Goal: Task Accomplishment & Management: Use online tool/utility

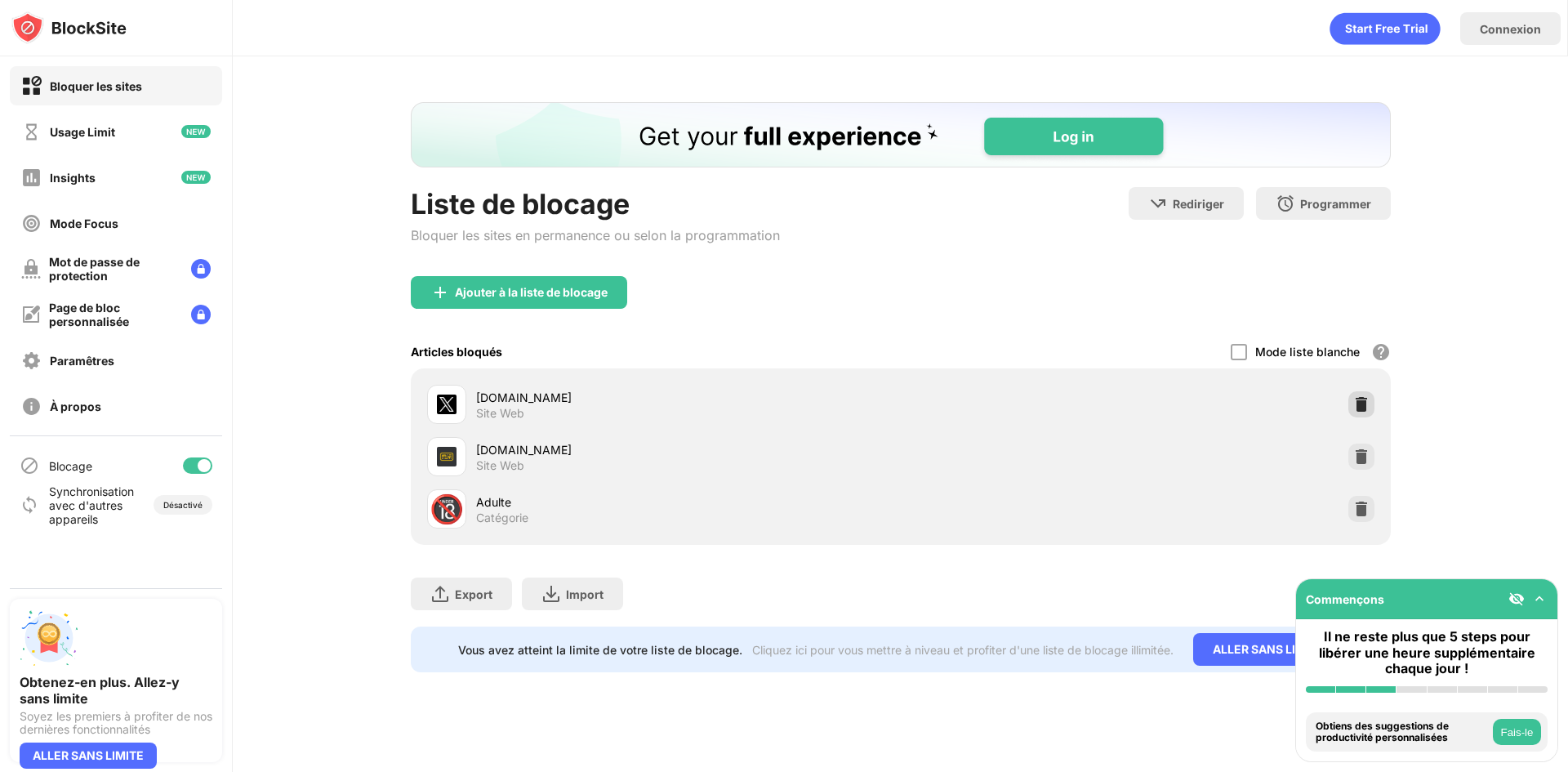
click at [1360, 414] on div at bounding box center [1361, 404] width 26 height 26
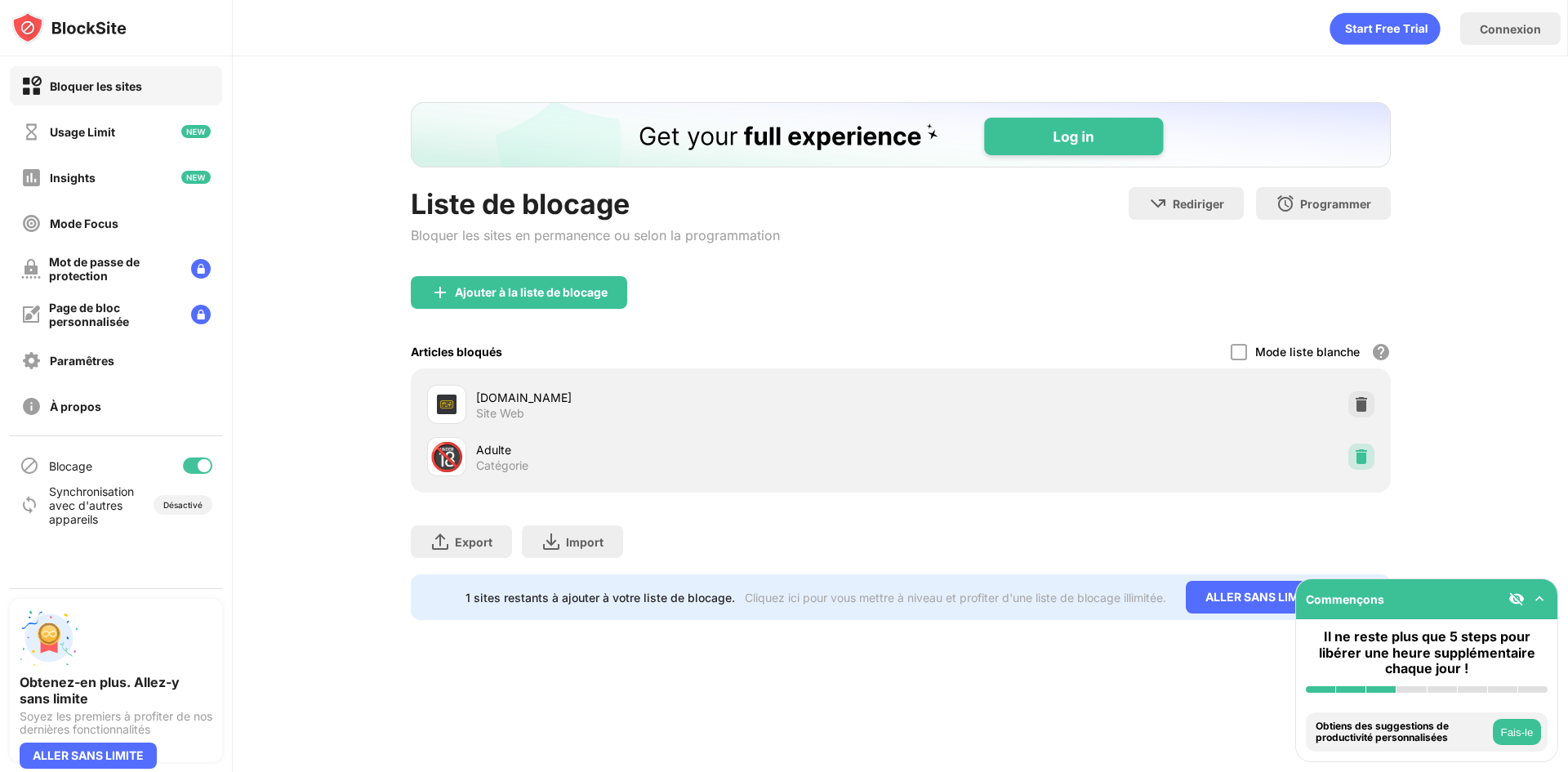
click at [1355, 456] on img at bounding box center [1361, 456] width 16 height 16
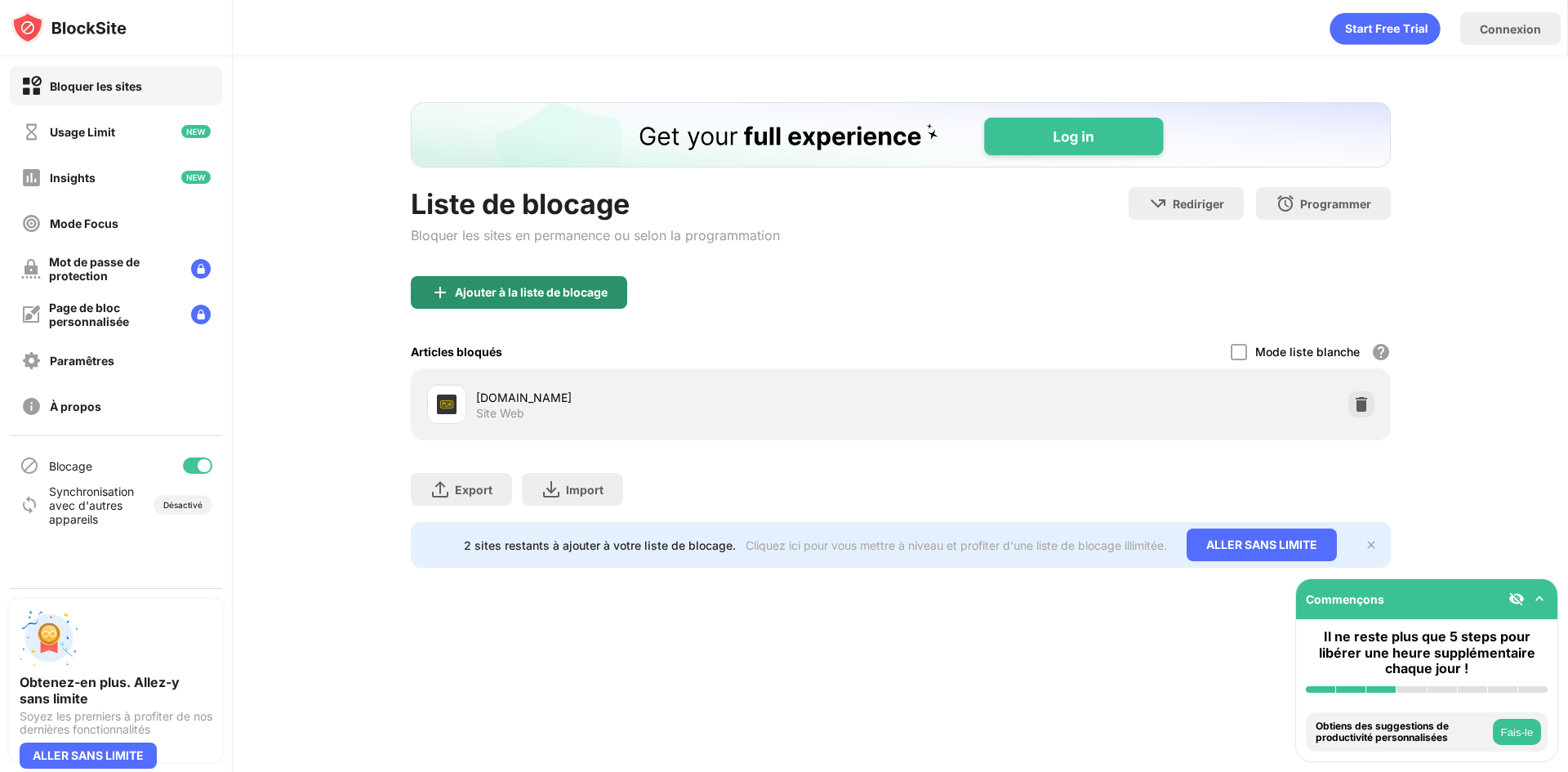
click at [594, 295] on div "Ajouter à la liste de blocage" at bounding box center [531, 292] width 152 height 13
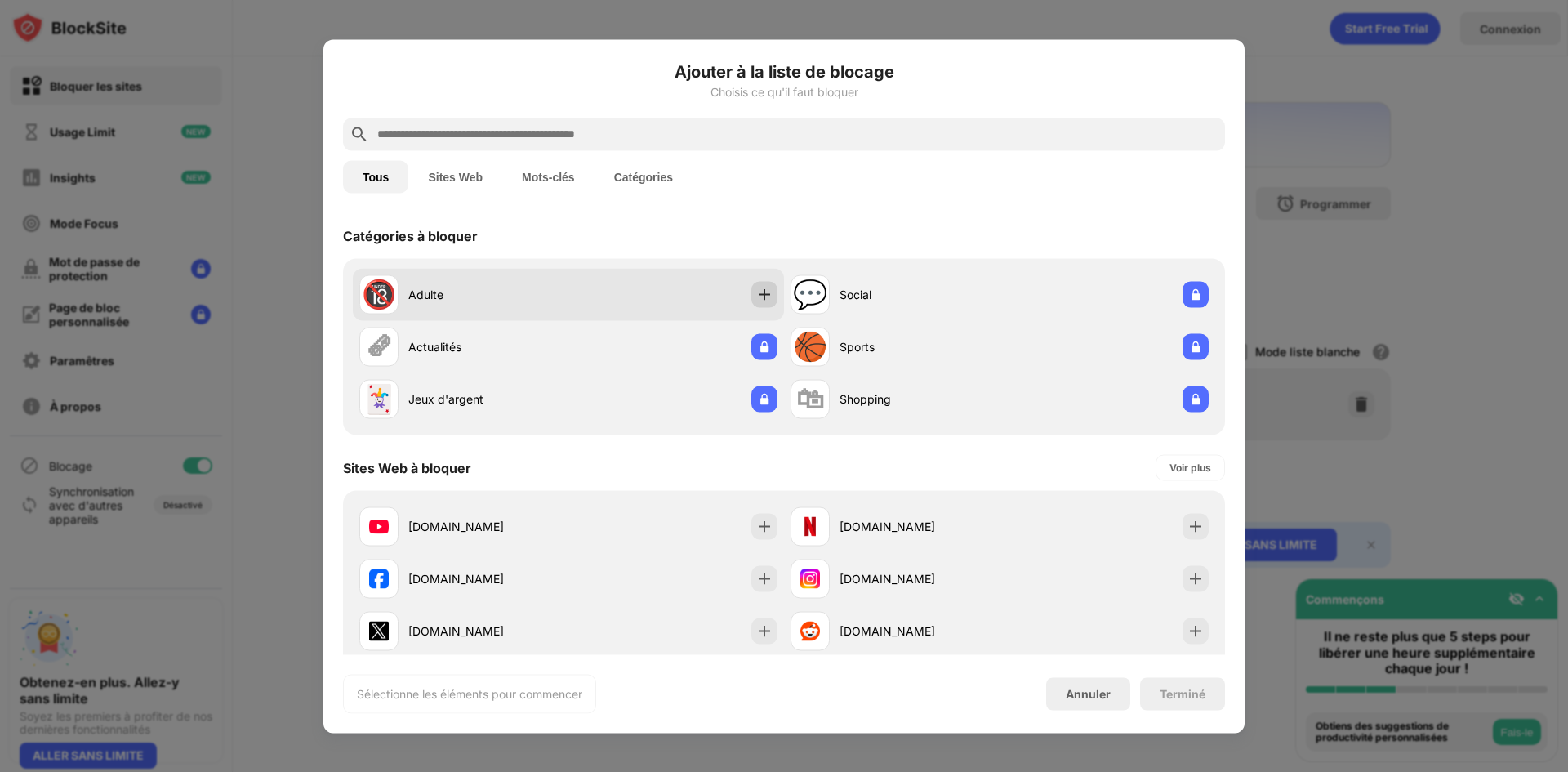
click at [756, 292] on img at bounding box center [764, 294] width 16 height 16
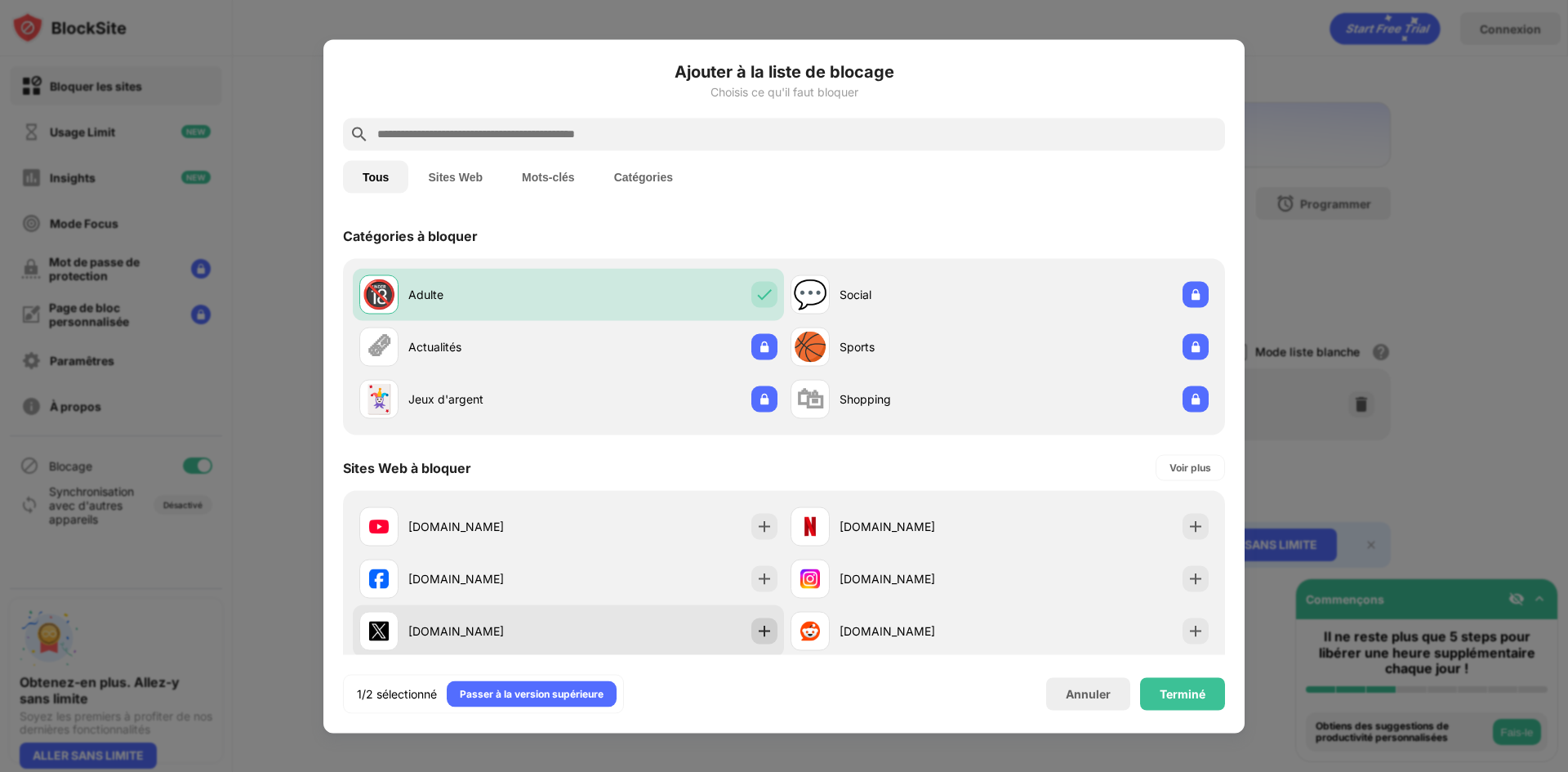
click at [760, 632] on img at bounding box center [764, 631] width 16 height 16
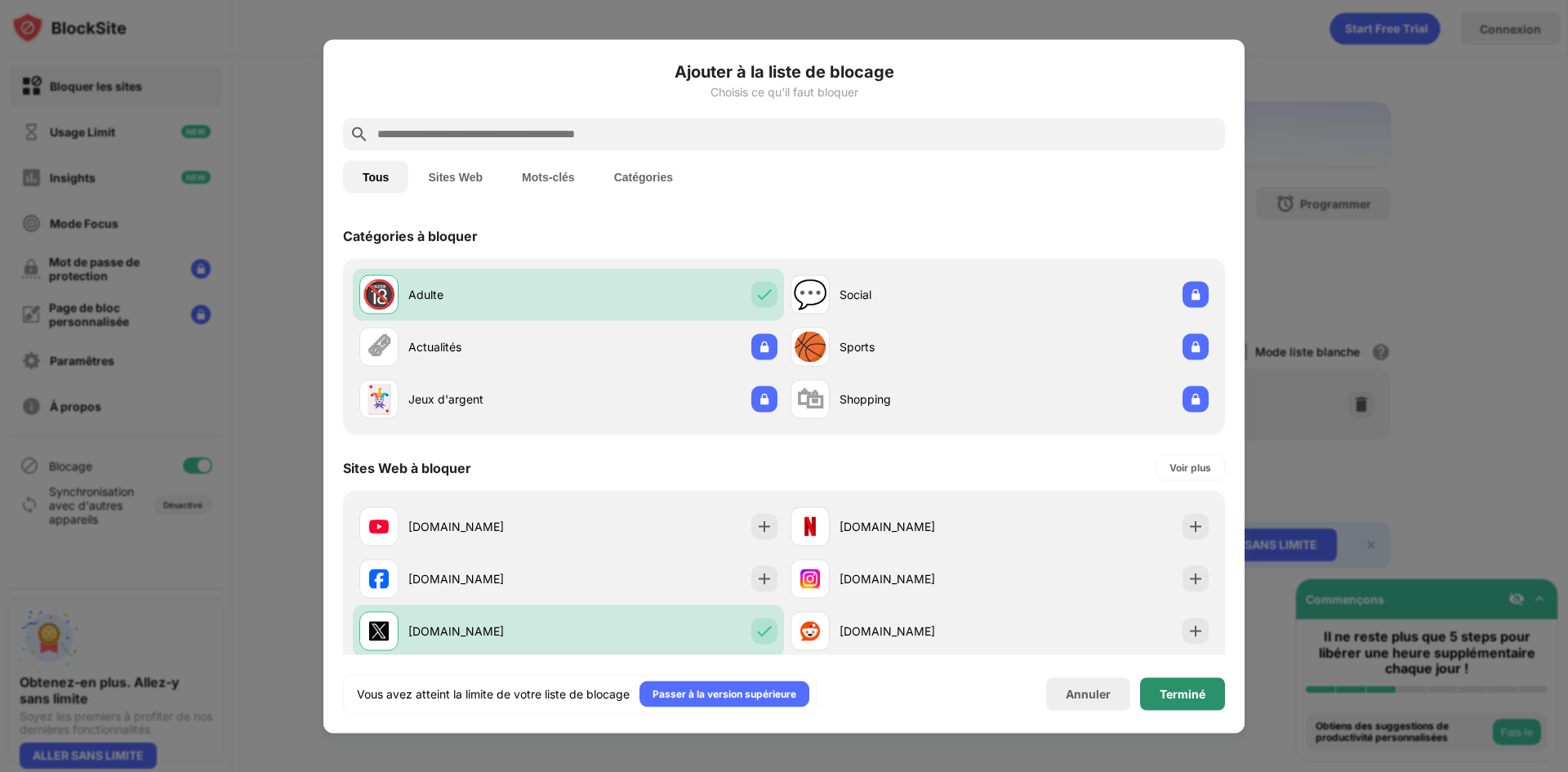
click at [1202, 698] on div "Terminé" at bounding box center [1182, 694] width 45 height 13
